Goal: Task Accomplishment & Management: Complete application form

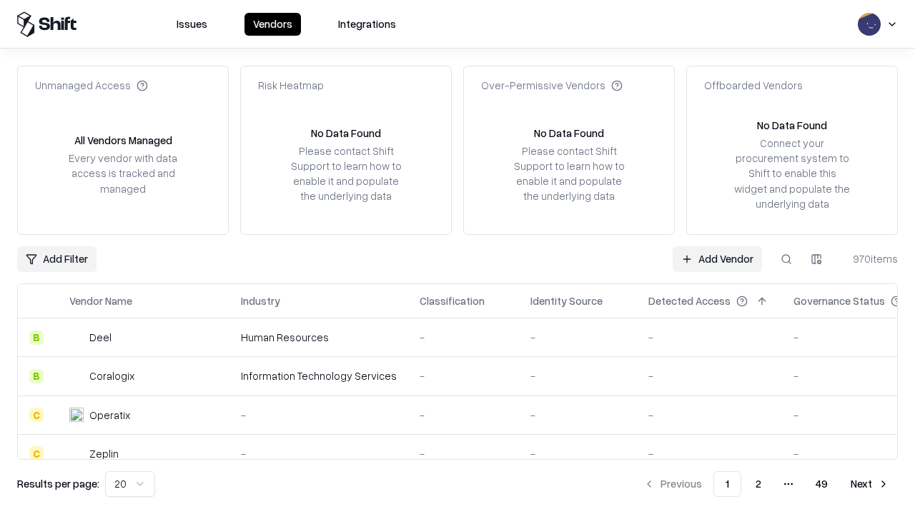
click at [717, 259] on link "Add Vendor" at bounding box center [716, 260] width 89 height 26
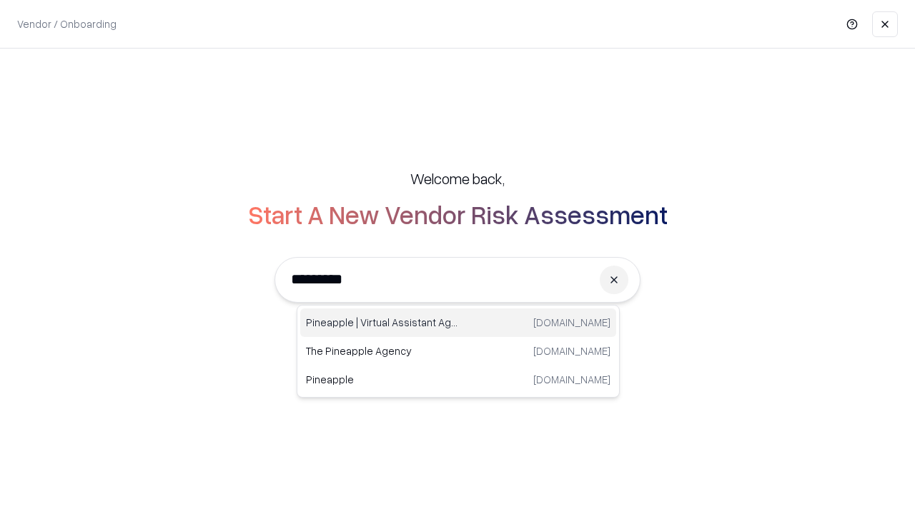
click at [458, 323] on div "Pineapple | Virtual Assistant Agency trypineapple.com" at bounding box center [458, 323] width 316 height 29
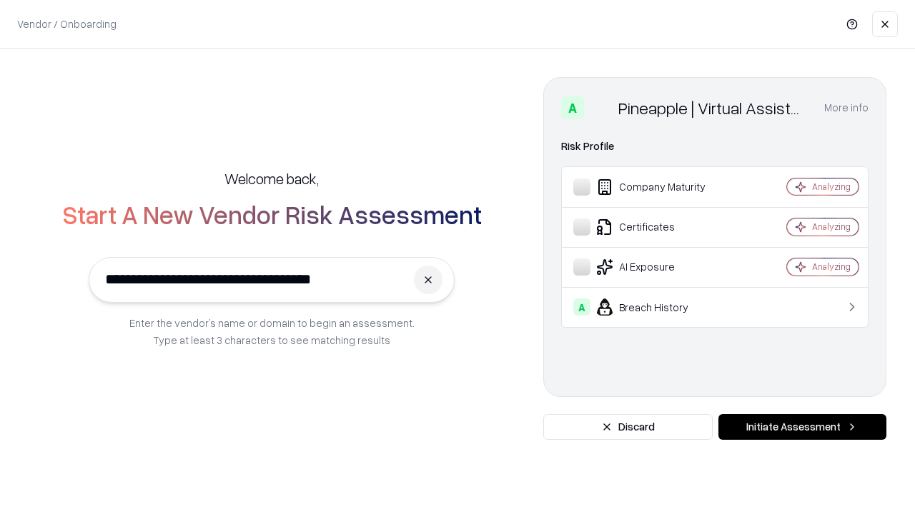
type input "**********"
click at [802, 427] on button "Initiate Assessment" at bounding box center [802, 427] width 168 height 26
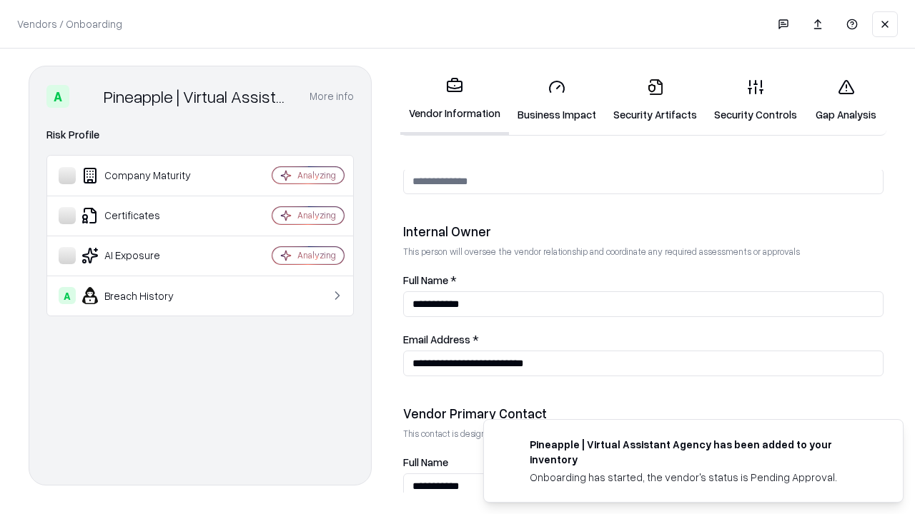
scroll to position [740, 0]
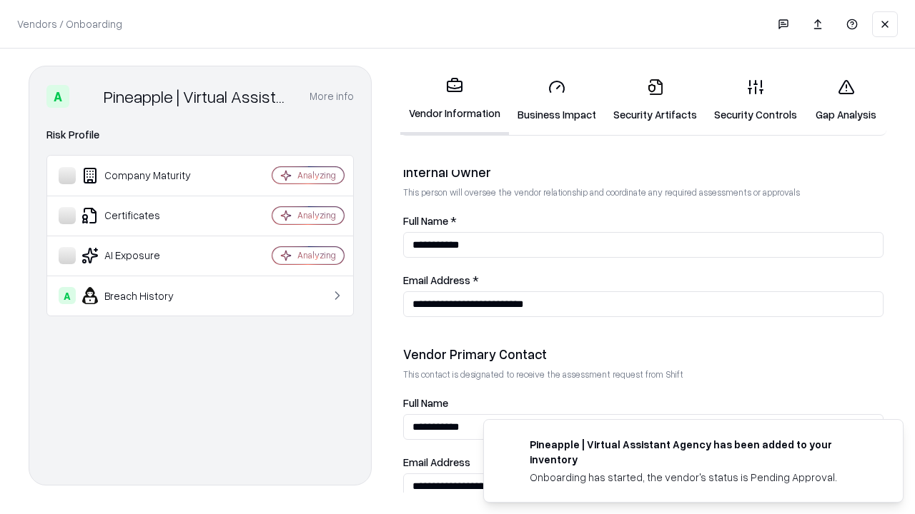
click at [557, 100] on link "Business Impact" at bounding box center [557, 100] width 96 height 66
click at [655, 100] on link "Security Artifacts" at bounding box center [654, 100] width 101 height 66
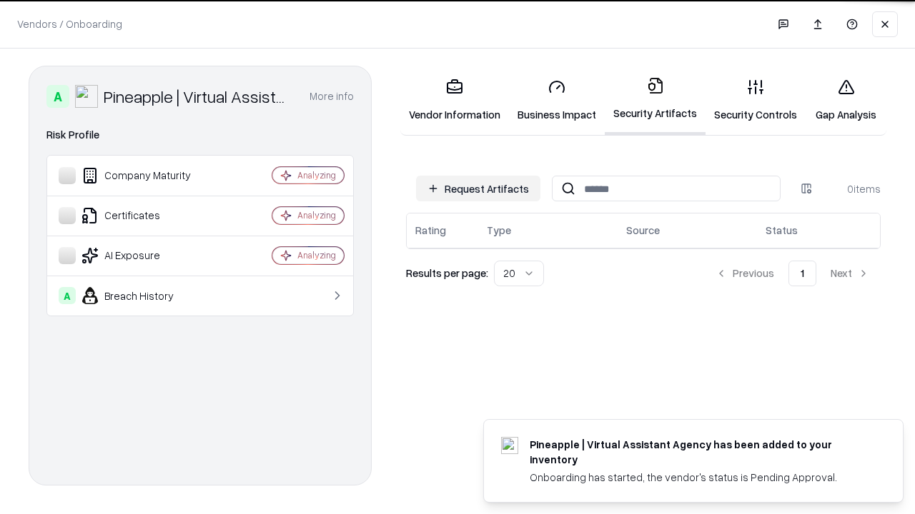
click at [478, 189] on button "Request Artifacts" at bounding box center [478, 189] width 124 height 26
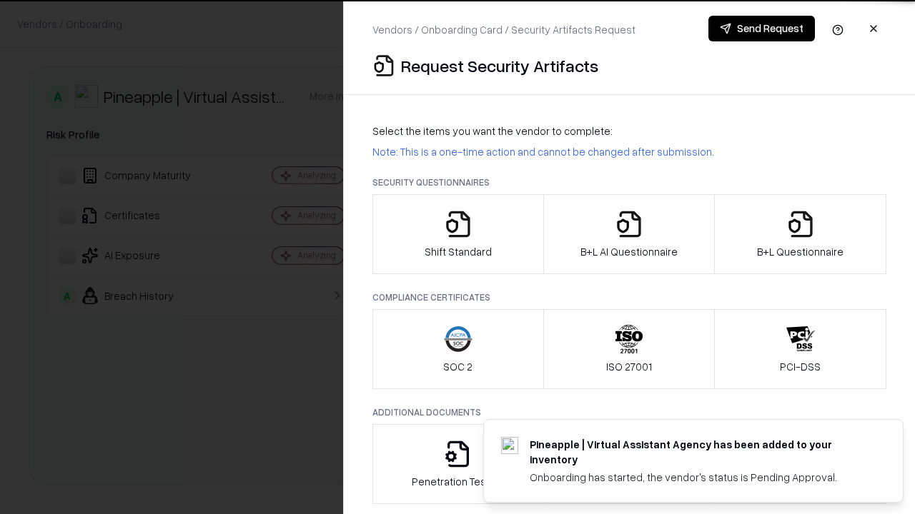
click at [457, 234] on icon "button" at bounding box center [458, 224] width 29 height 29
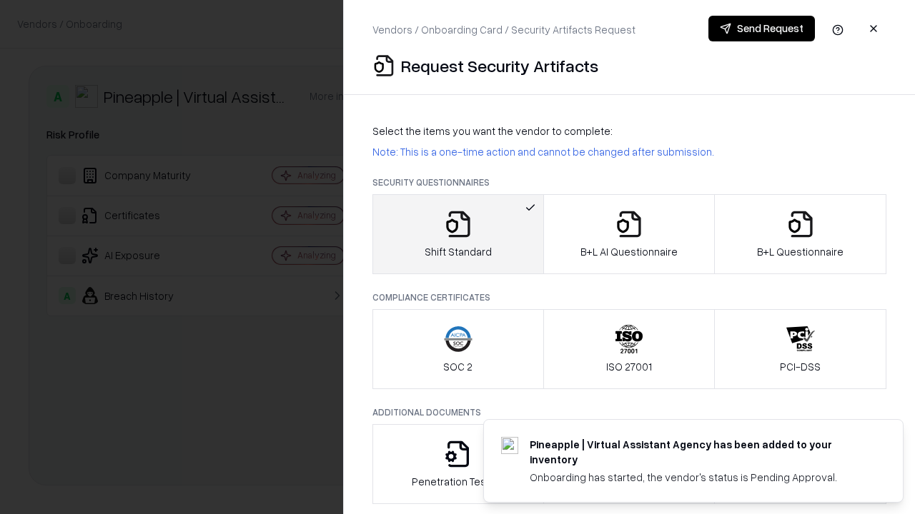
click at [761, 29] on button "Send Request" at bounding box center [761, 29] width 106 height 26
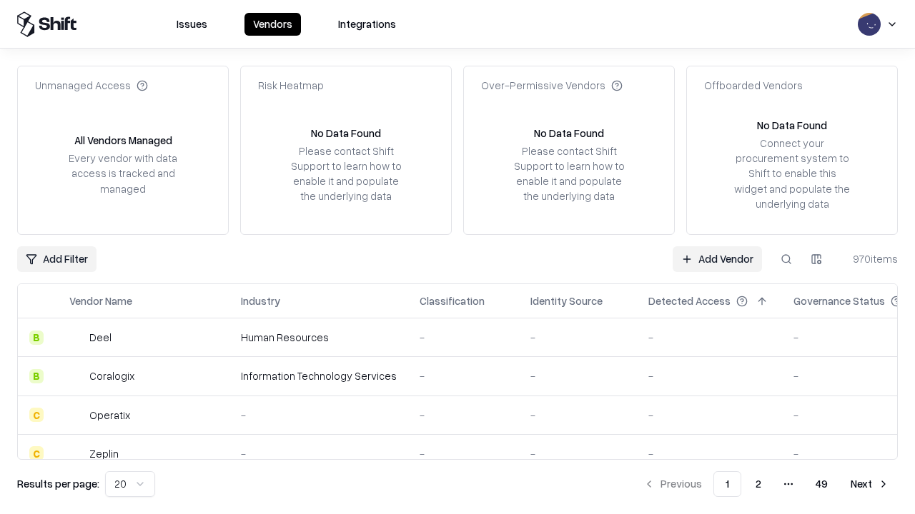
click at [786, 259] on button at bounding box center [786, 260] width 26 height 26
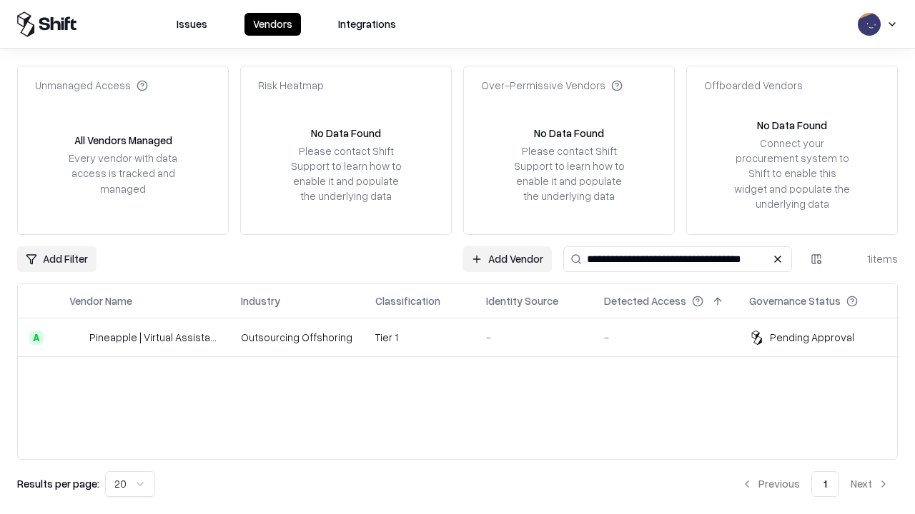
type input "**********"
click at [466, 337] on td "Tier 1" at bounding box center [419, 338] width 111 height 39
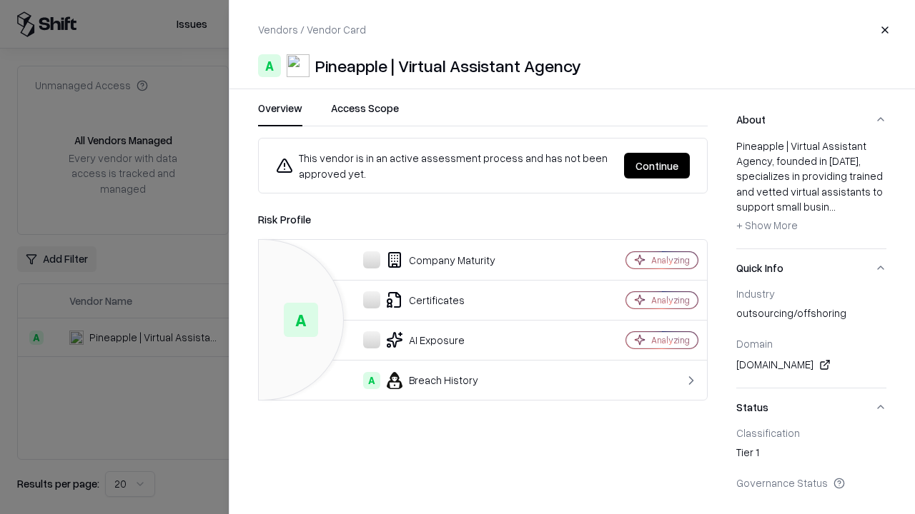
click at [657, 166] on button "Continue" at bounding box center [657, 166] width 66 height 26
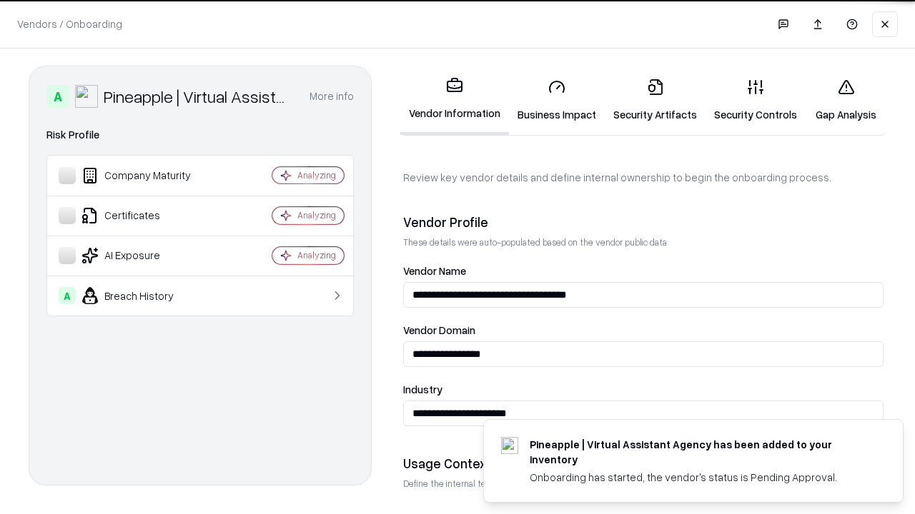
click at [655, 100] on link "Security Artifacts" at bounding box center [654, 100] width 101 height 66
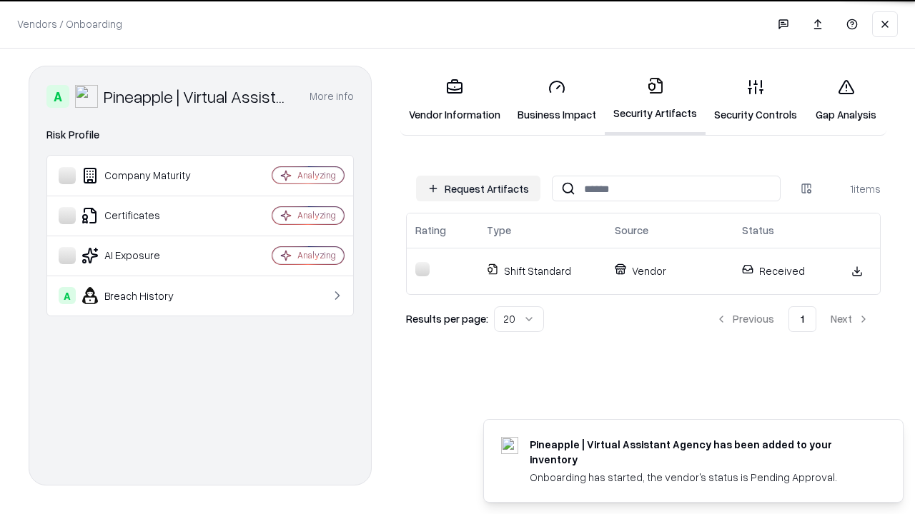
click at [755, 100] on link "Security Controls" at bounding box center [755, 100] width 100 height 66
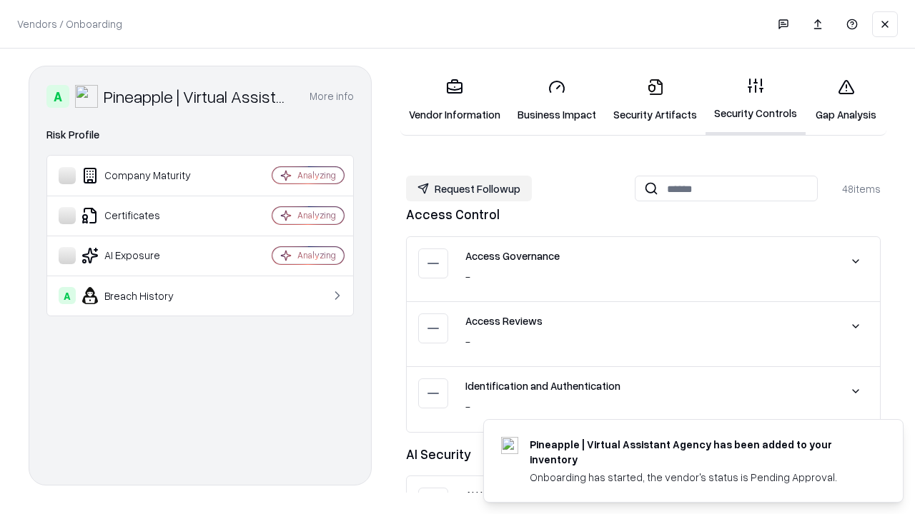
click at [469, 189] on button "Request Followup" at bounding box center [469, 189] width 126 height 26
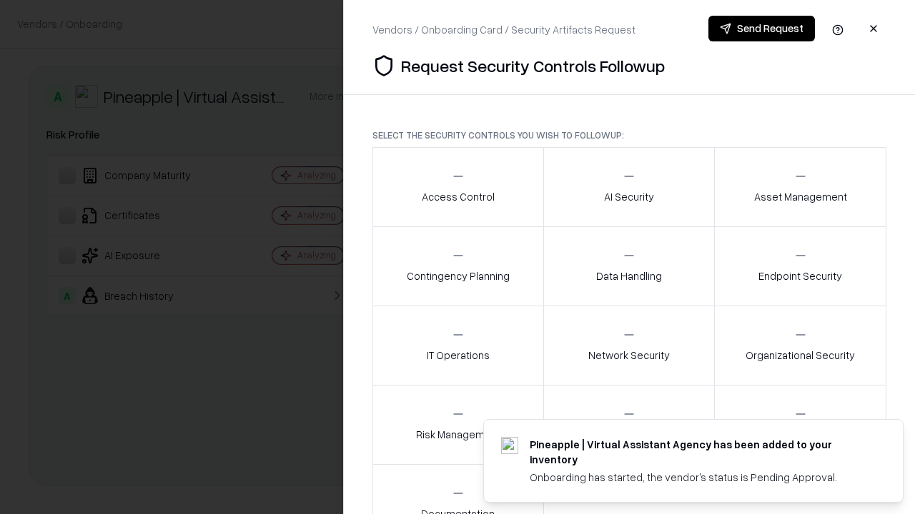
click at [457, 187] on div "Access Control" at bounding box center [458, 186] width 73 height 35
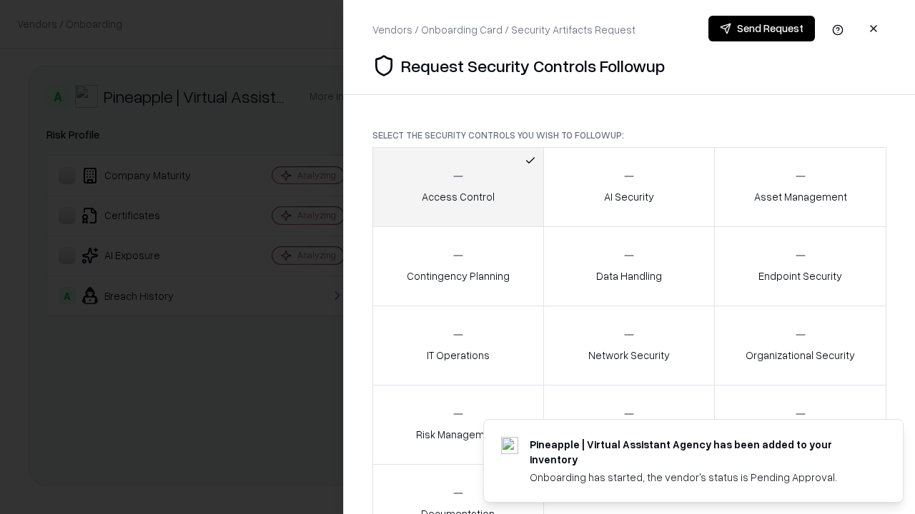
click at [761, 29] on button "Send Request" at bounding box center [761, 29] width 106 height 26
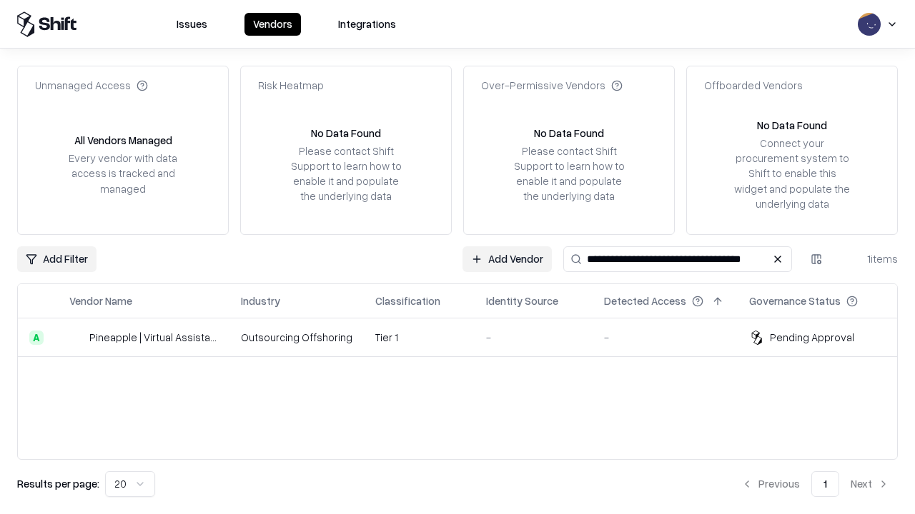
type input "**********"
click at [466, 337] on td "Tier 1" at bounding box center [419, 338] width 111 height 39
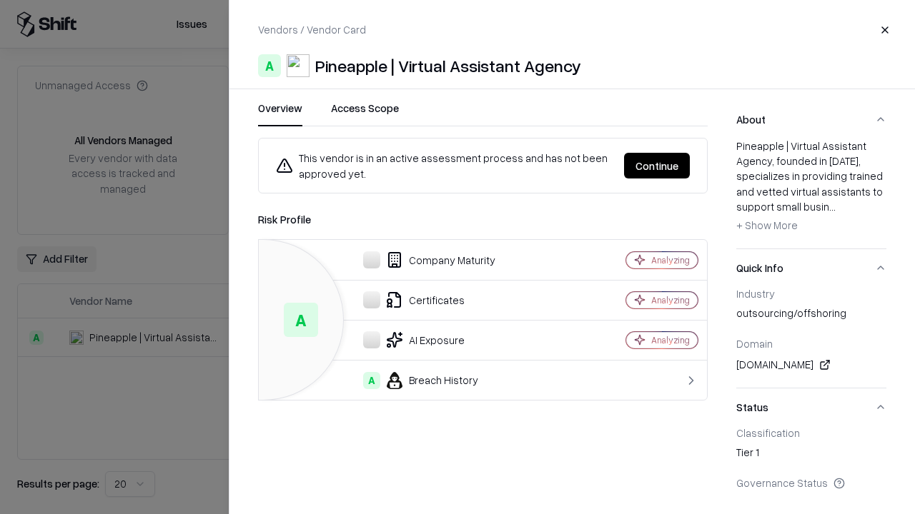
click at [657, 166] on button "Continue" at bounding box center [657, 166] width 66 height 26
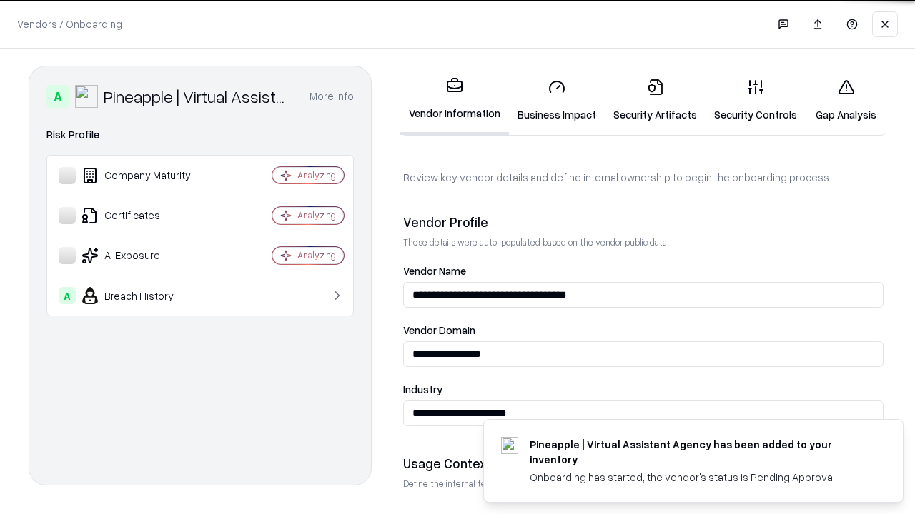
click at [845, 100] on link "Gap Analysis" at bounding box center [845, 100] width 81 height 66
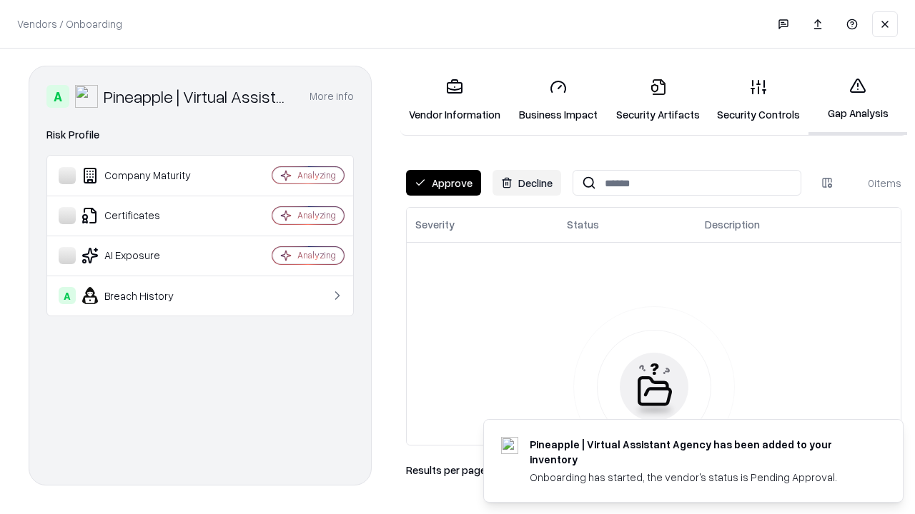
click at [443, 183] on button "Approve" at bounding box center [443, 183] width 75 height 26
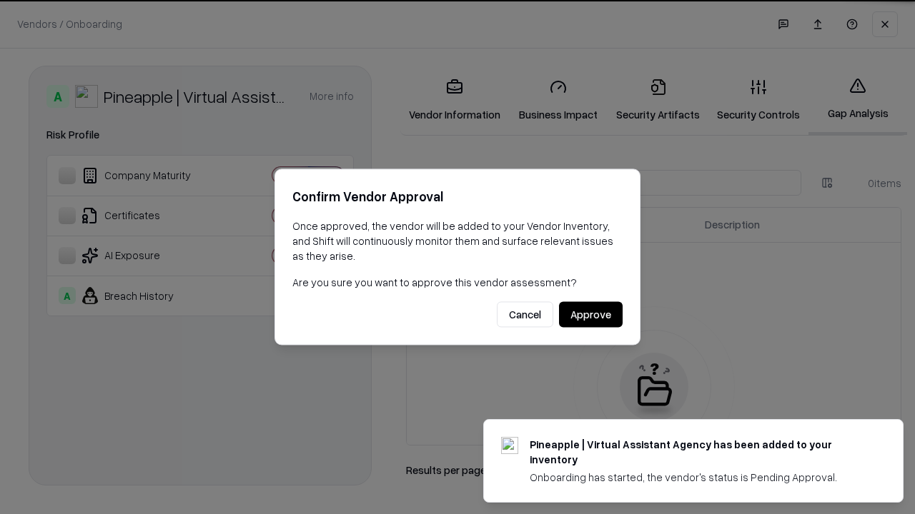
click at [590, 314] on button "Approve" at bounding box center [591, 315] width 64 height 26
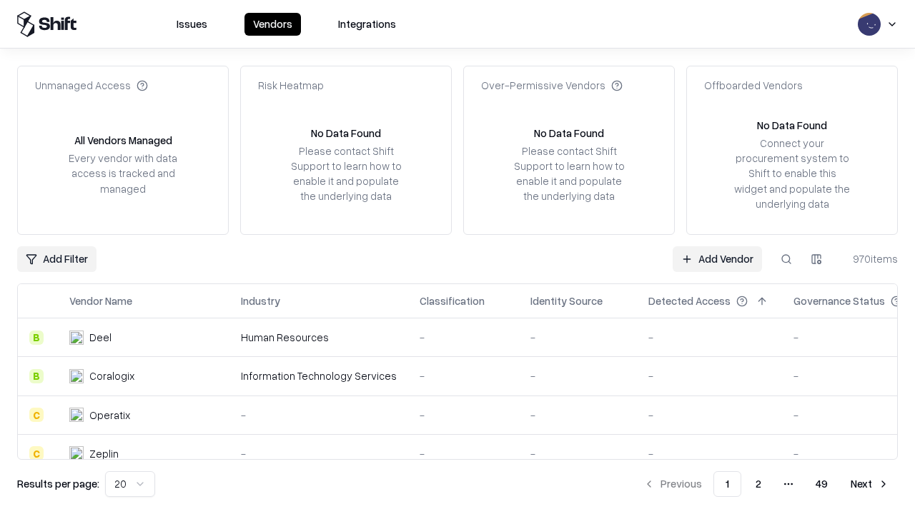
type input "**********"
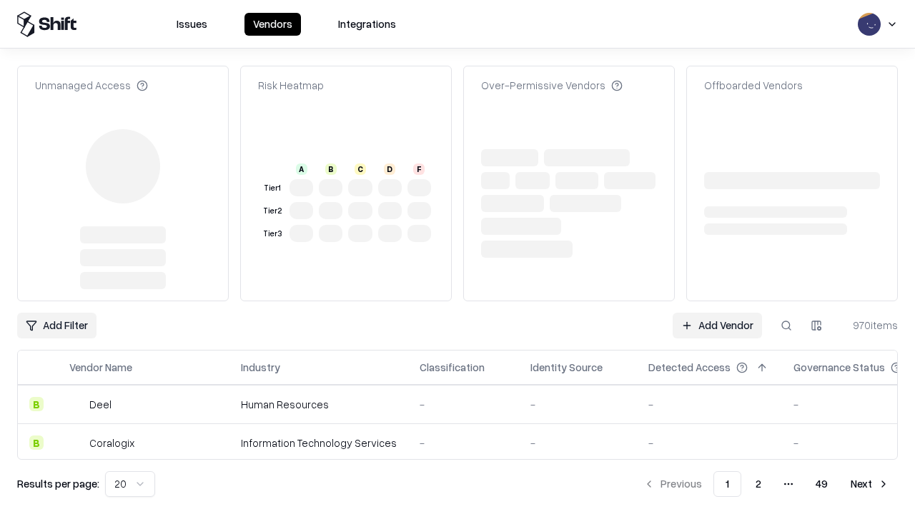
click at [717, 313] on link "Add Vendor" at bounding box center [716, 326] width 89 height 26
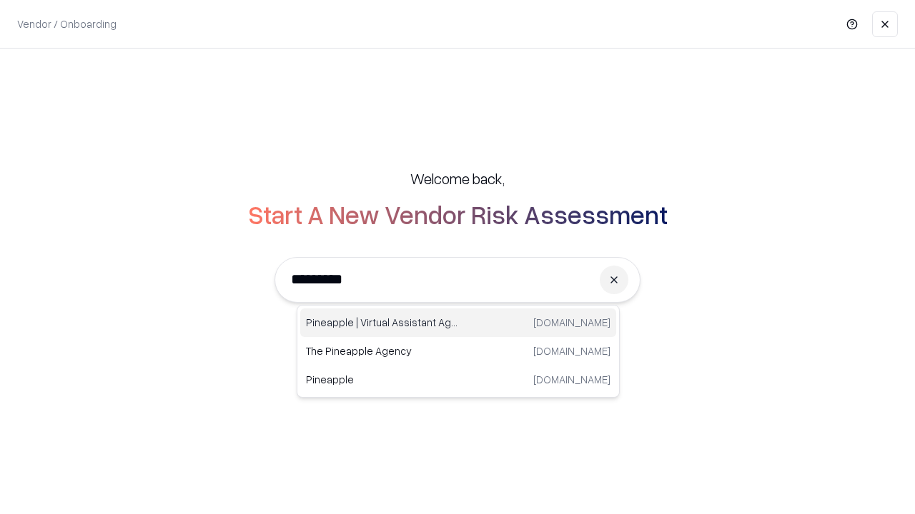
click at [458, 323] on div "Pineapple | Virtual Assistant Agency trypineapple.com" at bounding box center [458, 323] width 316 height 29
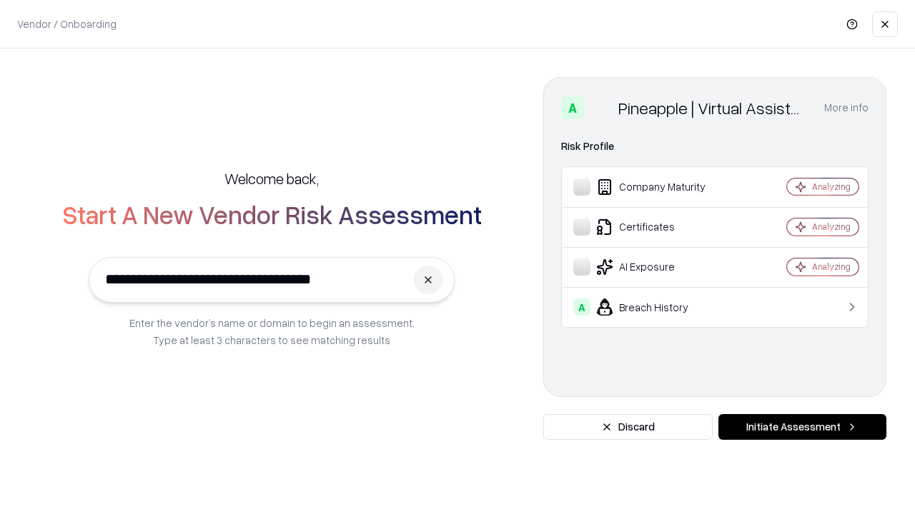
type input "**********"
click at [802, 427] on button "Initiate Assessment" at bounding box center [802, 427] width 168 height 26
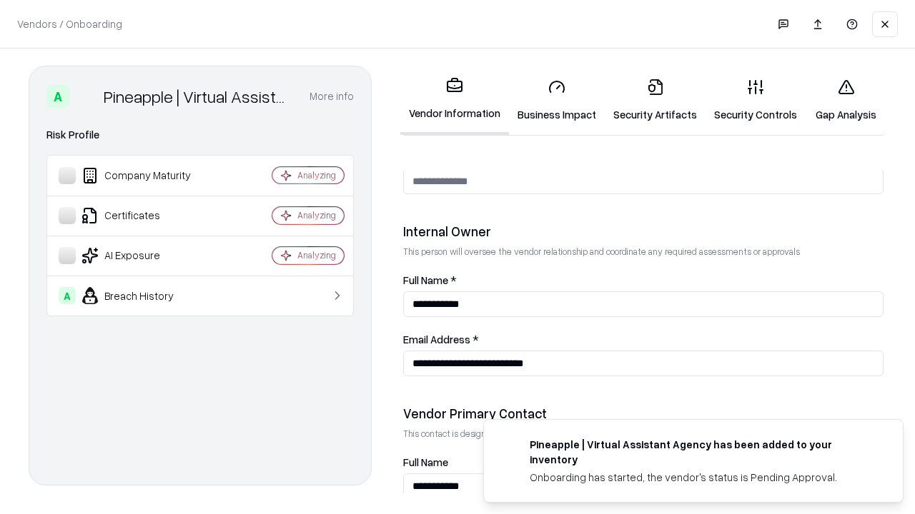
scroll to position [740, 0]
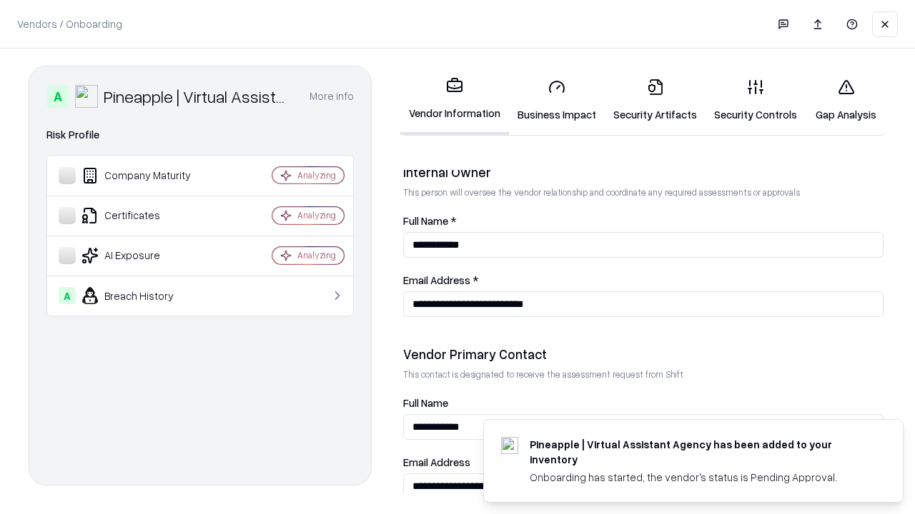
click at [845, 100] on link "Gap Analysis" at bounding box center [845, 100] width 81 height 66
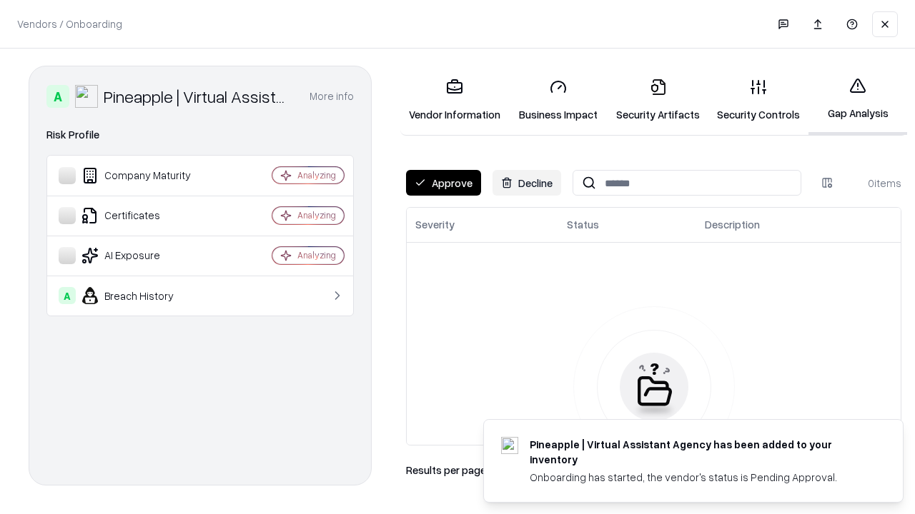
click at [443, 183] on button "Approve" at bounding box center [443, 183] width 75 height 26
